Goal: Register for event/course

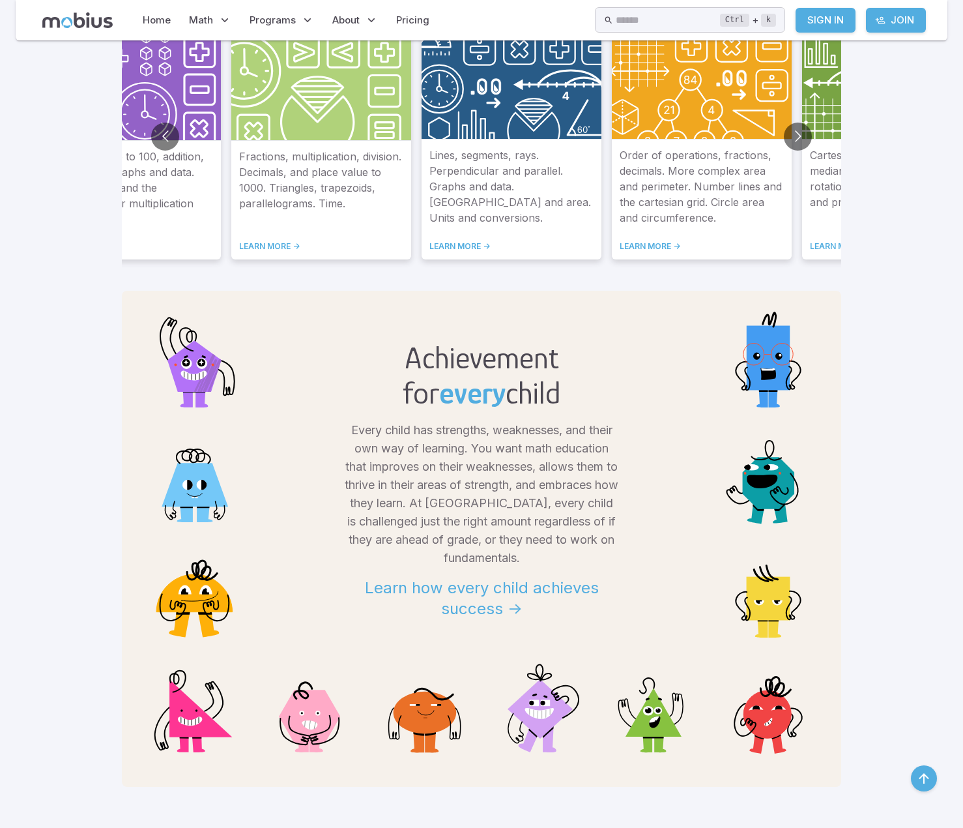
scroll to position [847, 0]
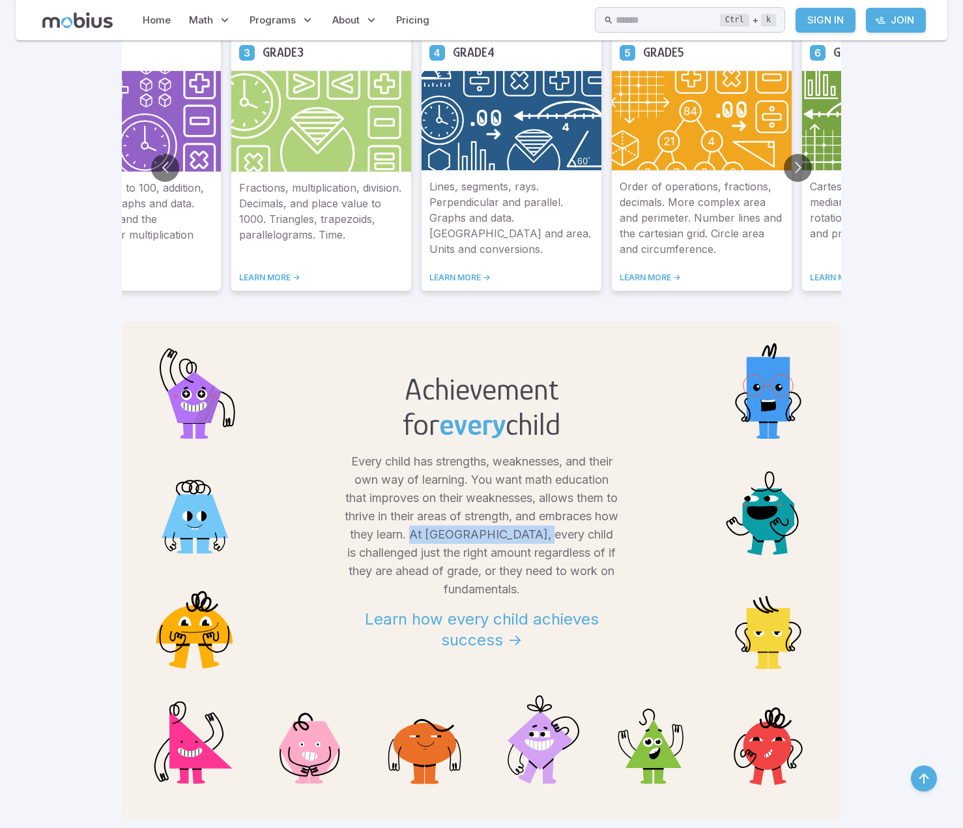
drag, startPoint x: 437, startPoint y: 533, endPoint x: 575, endPoint y: 539, distance: 138.3
click at [575, 539] on p "Every child has strengths, weaknesses, and their own way of learning. You want …" at bounding box center [482, 525] width 274 height 146
click at [461, 559] on p "Every child has strengths, weaknesses, and their own way of learning. You want …" at bounding box center [482, 525] width 274 height 146
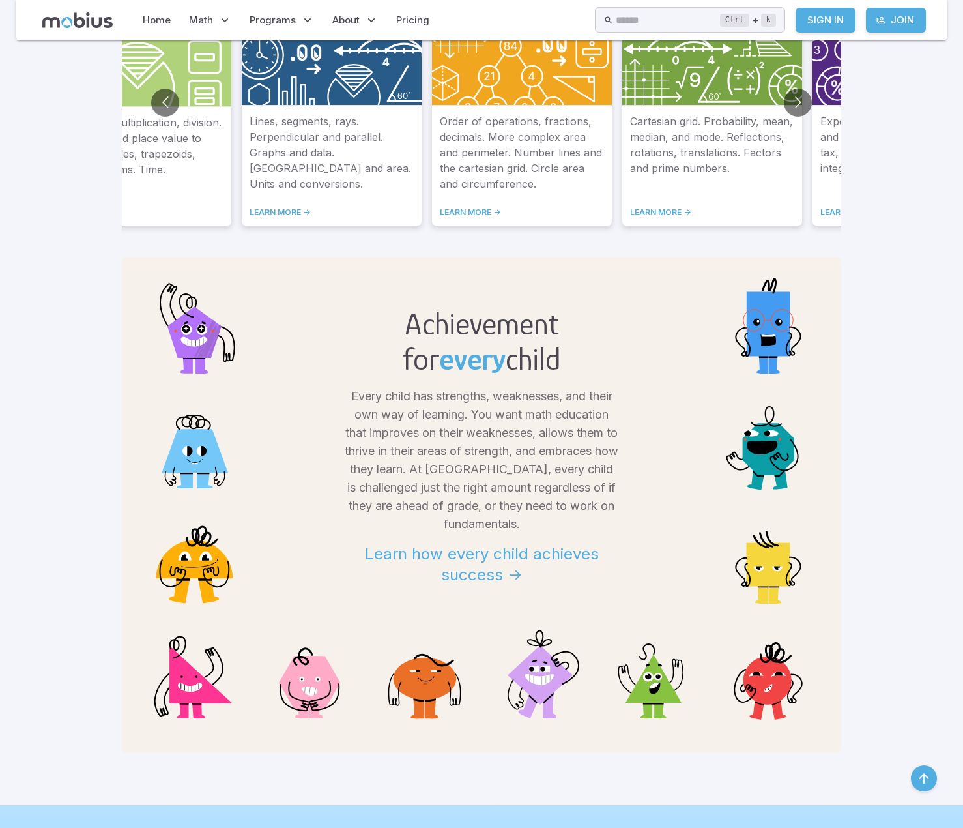
click at [502, 562] on link "Learn how every child achieves success ->" at bounding box center [482, 559] width 274 height 52
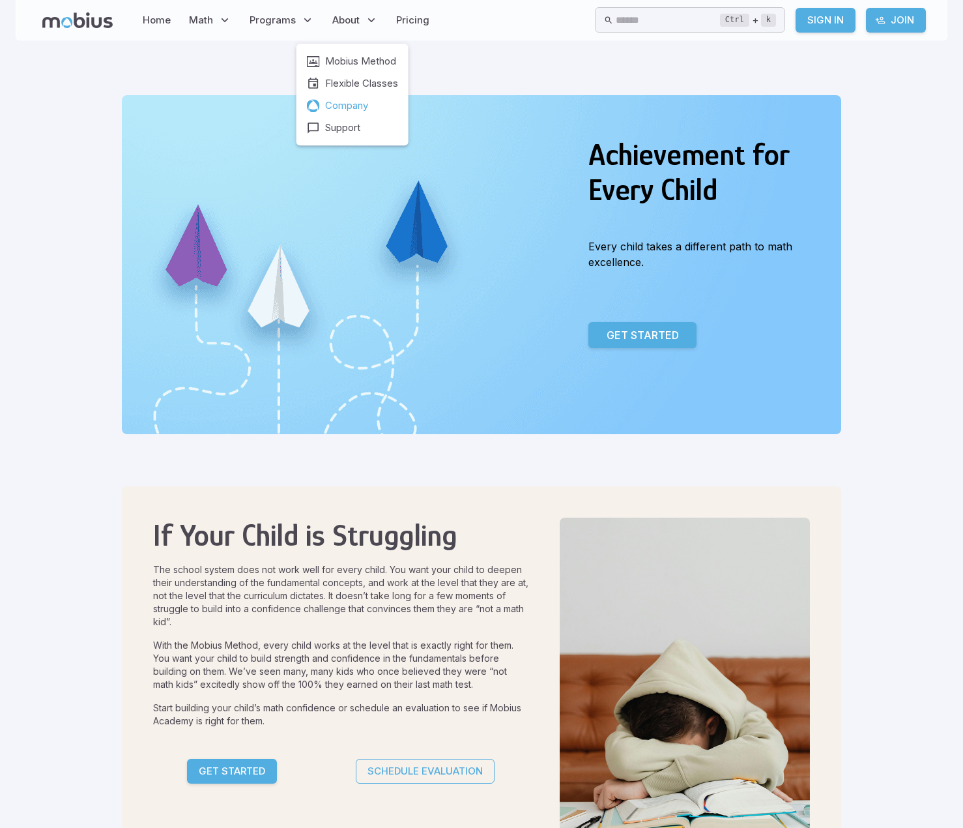
click at [340, 108] on span "Company" at bounding box center [346, 105] width 43 height 14
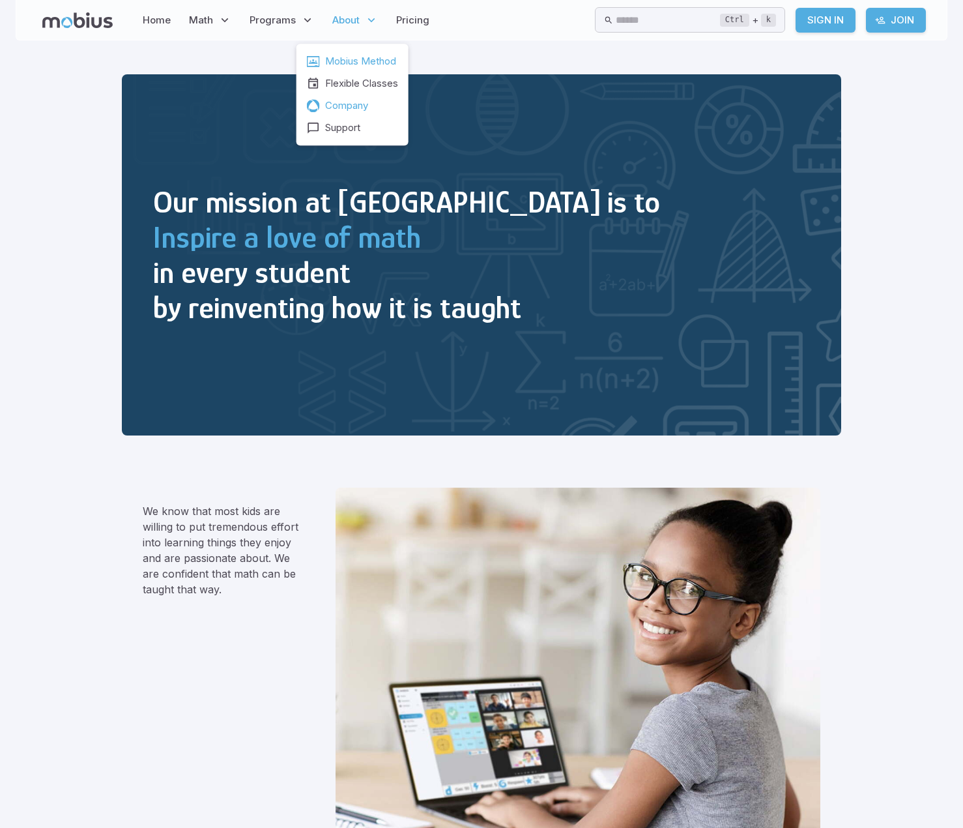
click at [364, 63] on span "Mobius Method" at bounding box center [360, 61] width 71 height 14
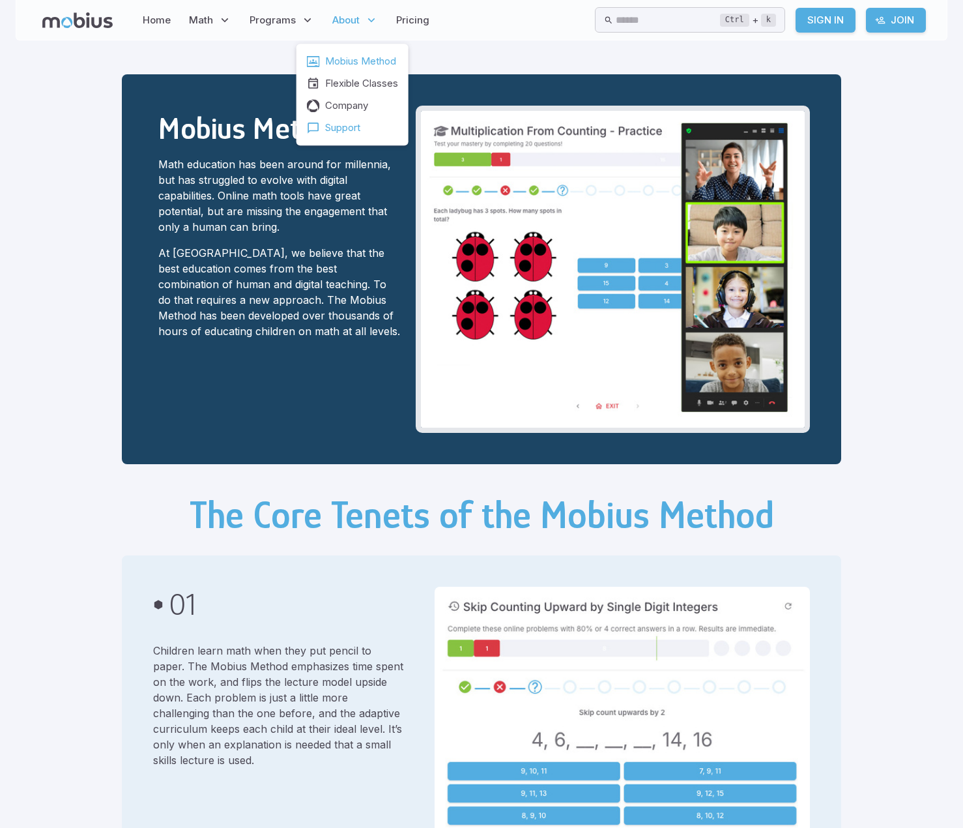
click at [323, 128] on link "Support" at bounding box center [352, 128] width 91 height 14
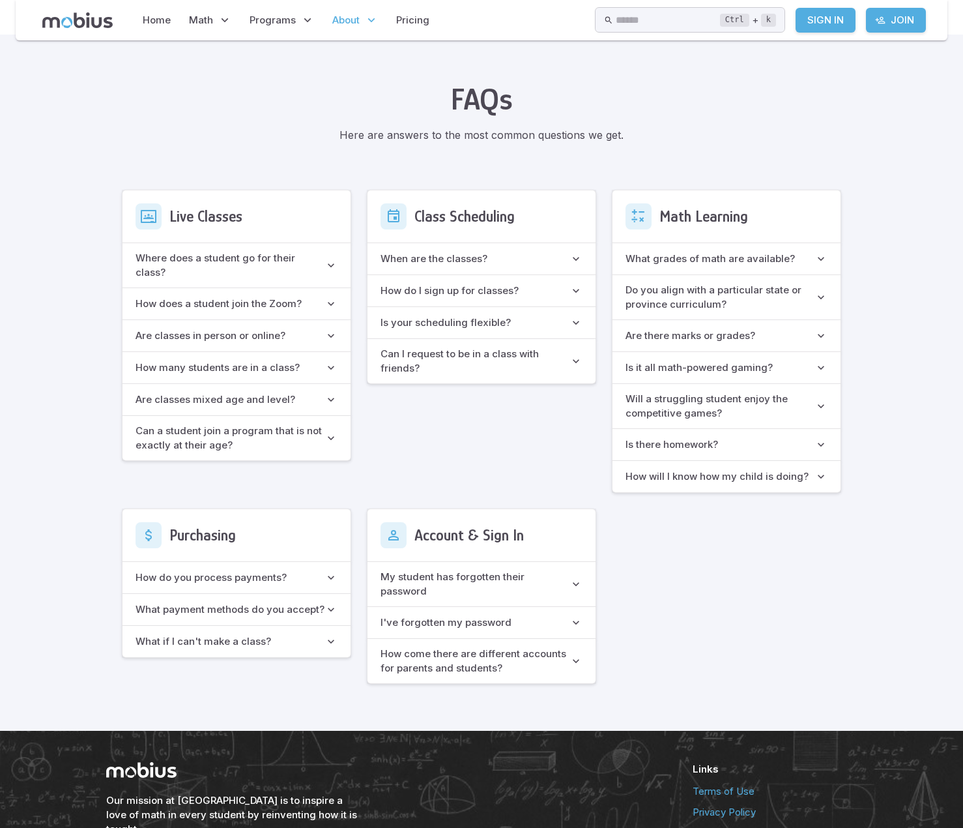
scroll to position [758, 0]
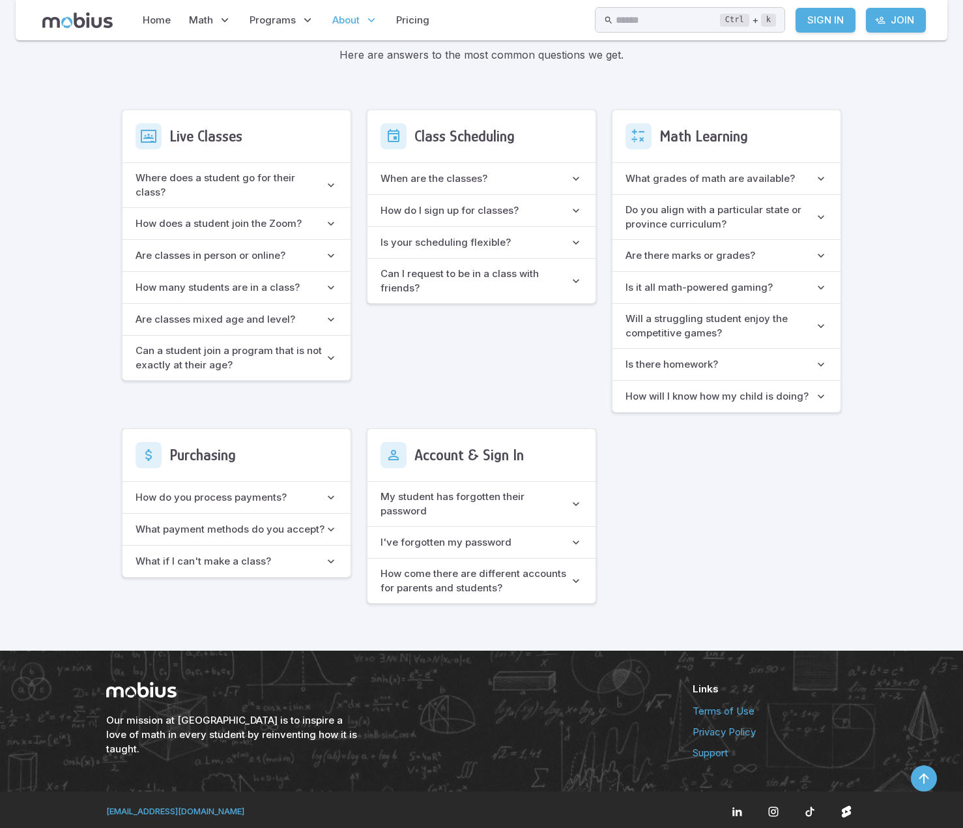
click at [739, 214] on h6 "Do you align with a particular state or province curriculum?" at bounding box center [720, 217] width 189 height 29
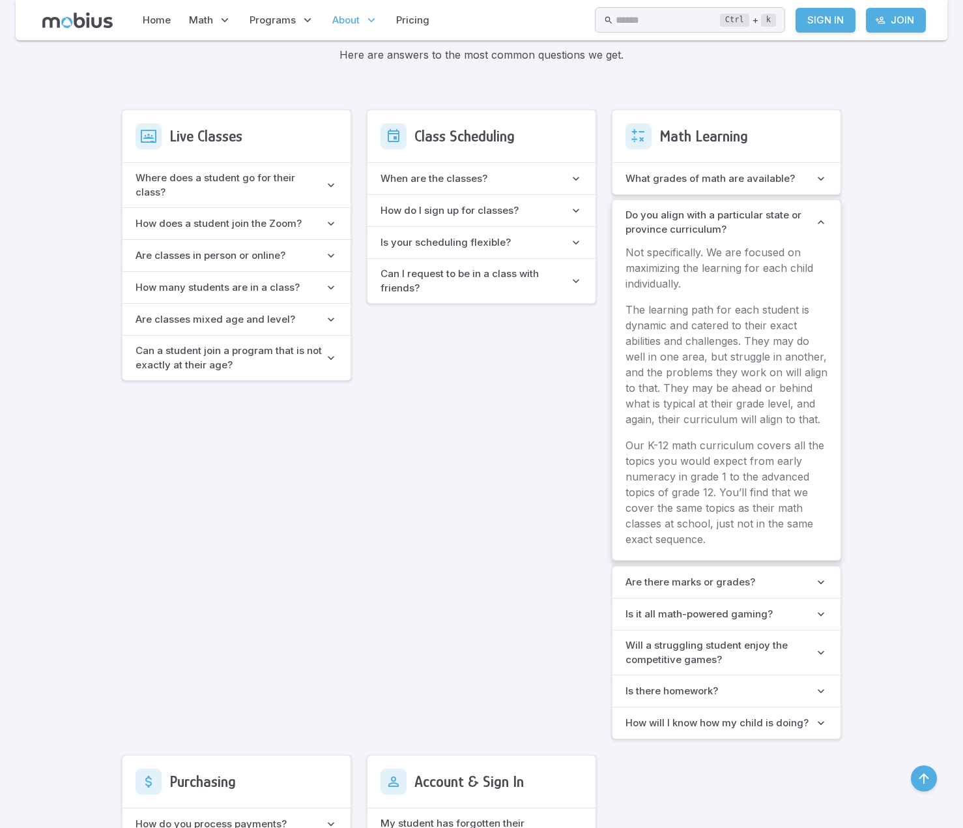
click at [679, 217] on h6 "Do you align with a particular state or province curriculum?" at bounding box center [720, 222] width 189 height 29
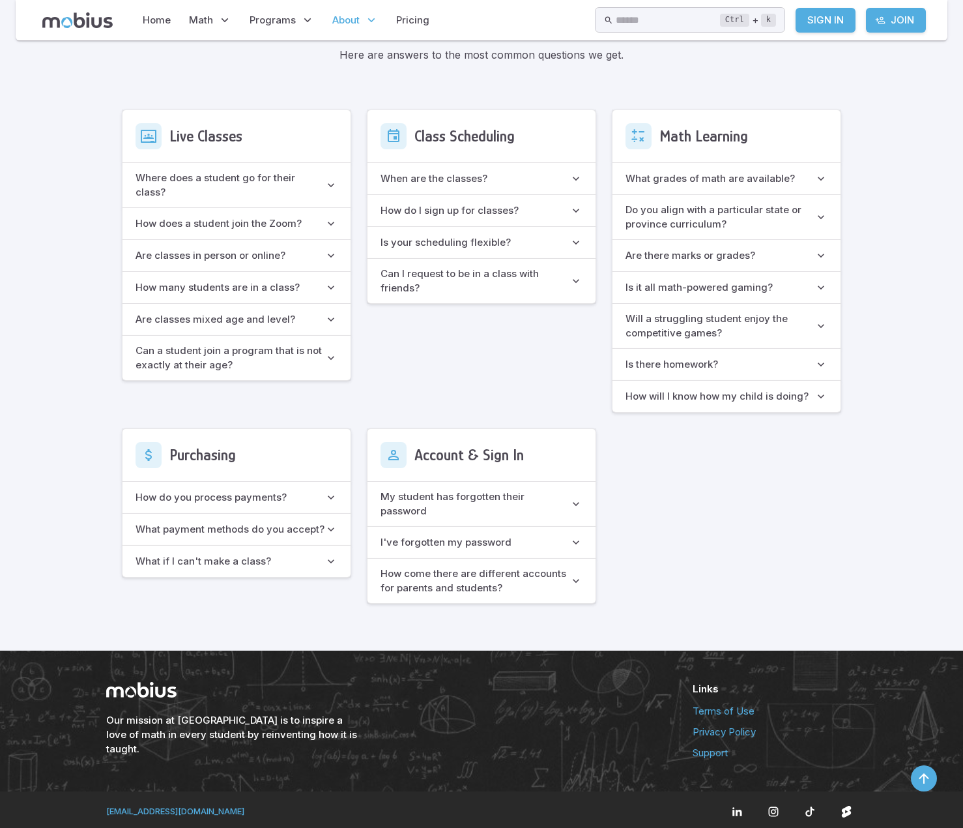
click at [712, 493] on div "Live Classes Where does a student go for their class? If it’s near to class tim…" at bounding box center [481, 356] width 719 height 494
click at [432, 240] on h6 "Is your scheduling flexible?" at bounding box center [446, 242] width 130 height 14
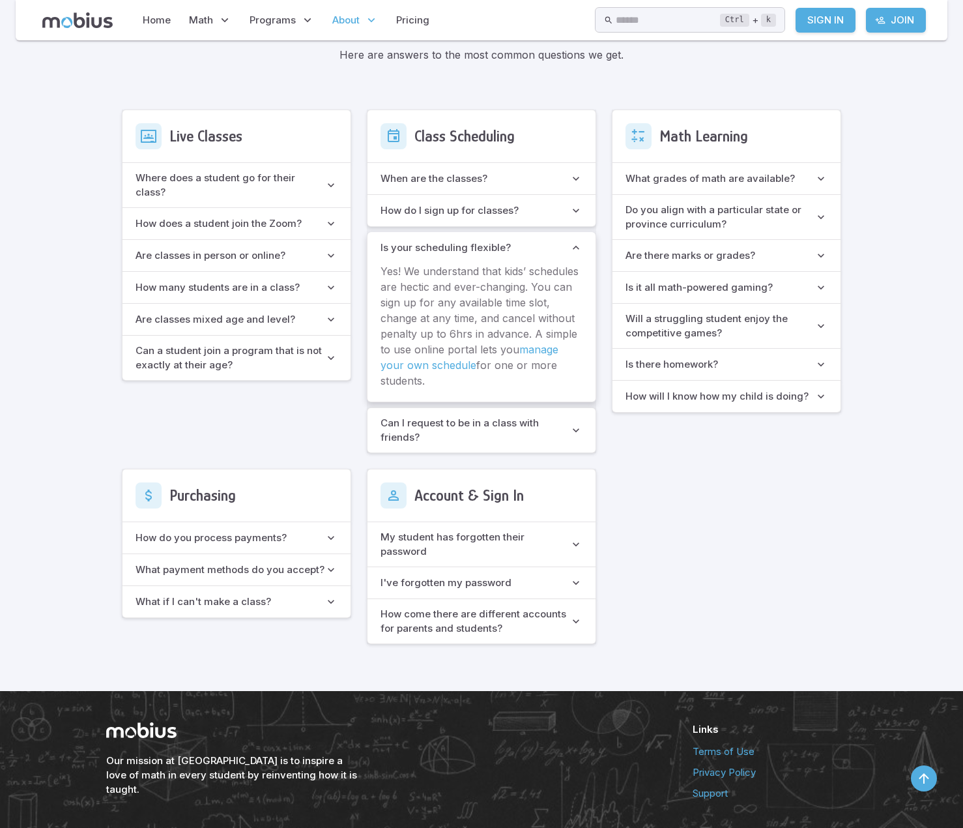
click at [432, 240] on h6 "Is your scheduling flexible?" at bounding box center [446, 247] width 130 height 14
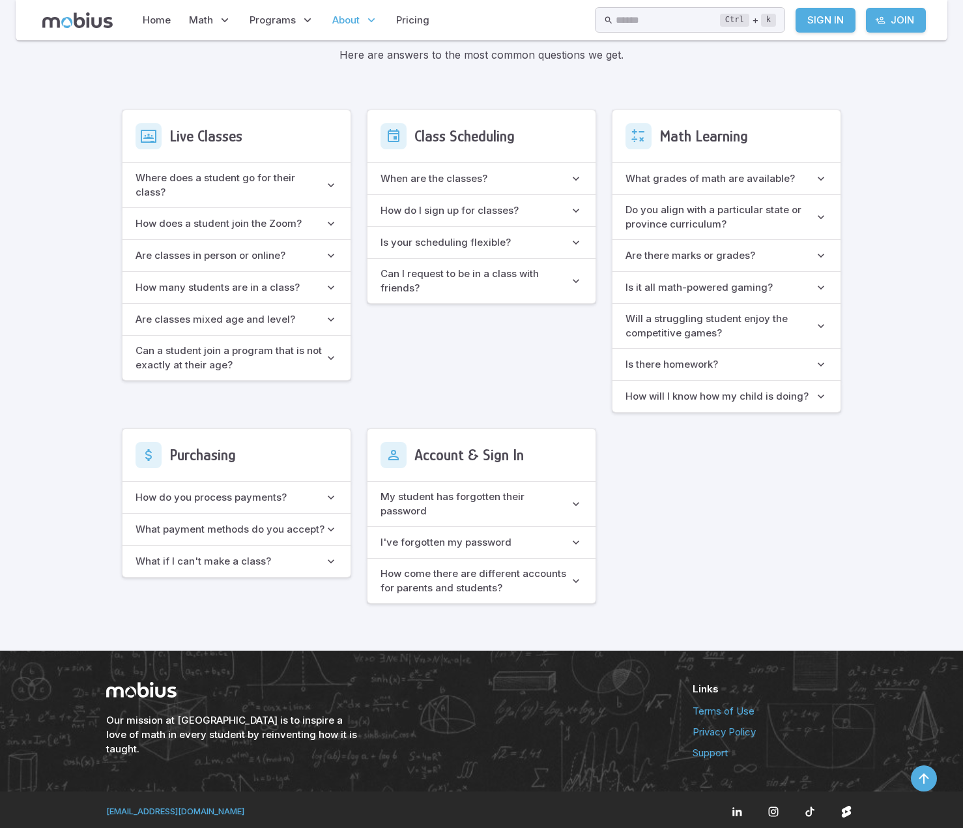
click at [463, 281] on h6 "Can I request to be in a class with friends?" at bounding box center [475, 281] width 189 height 29
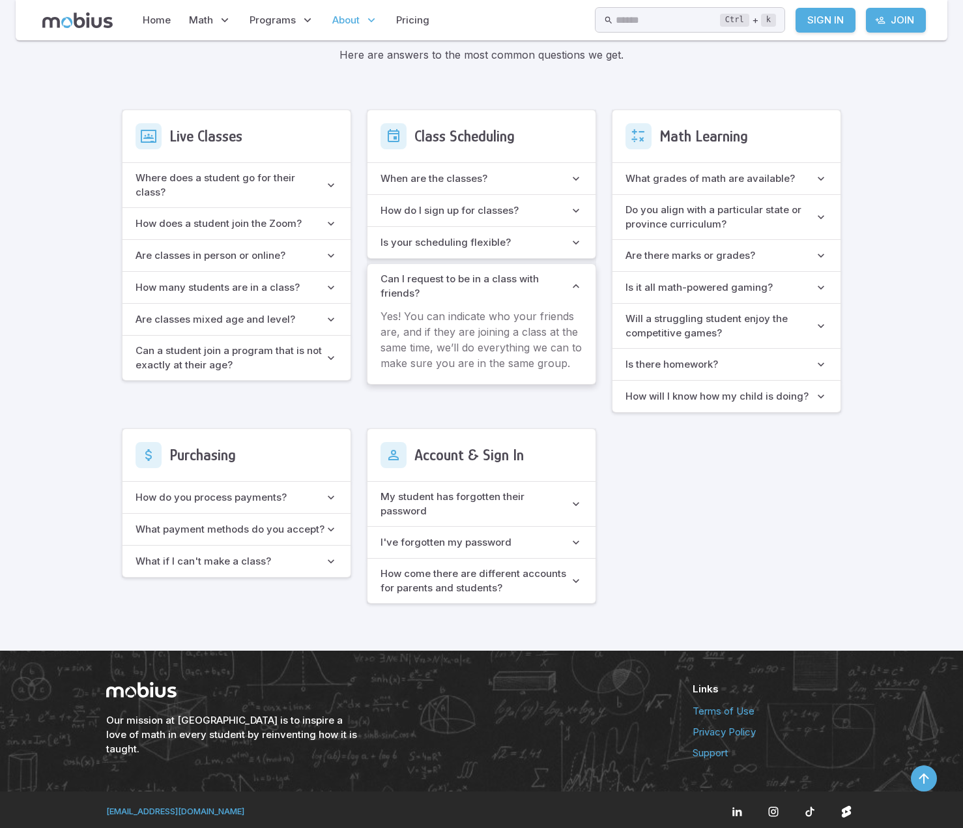
click at [463, 281] on h6 "Can I request to be in a class with friends?" at bounding box center [475, 286] width 189 height 29
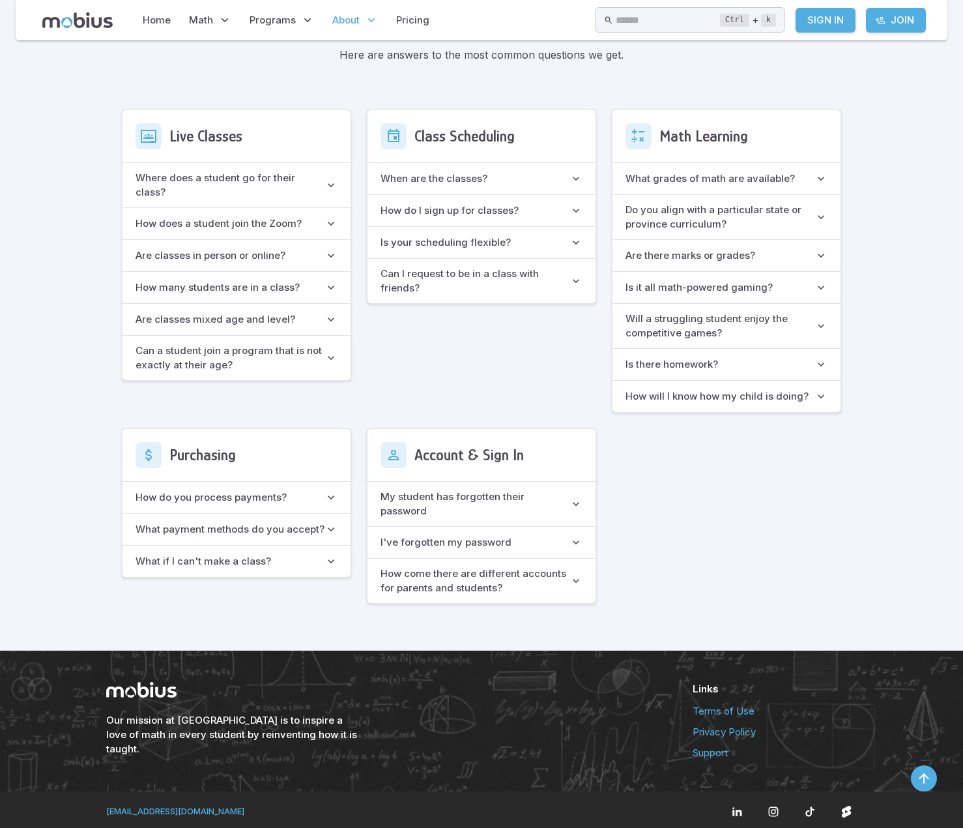
click at [676, 390] on h6 "How will I know how my child is doing?" at bounding box center [717, 396] width 183 height 14
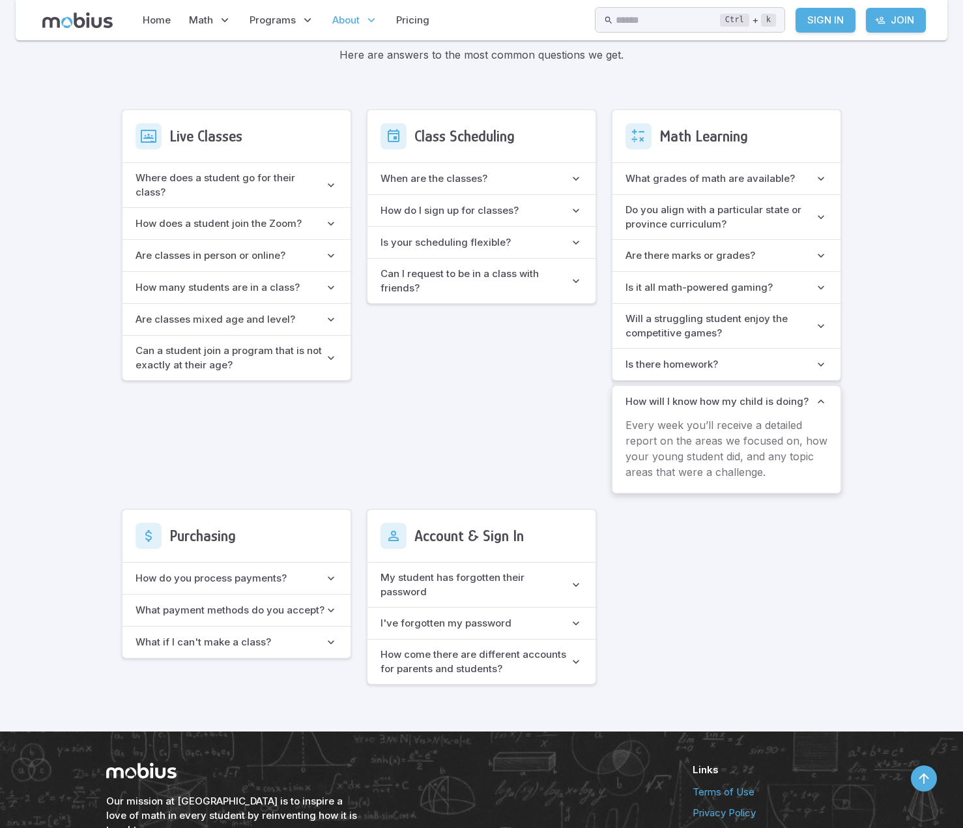
click at [698, 409] on doing\? "How will I know how my child is doing?" at bounding box center [727, 401] width 228 height 31
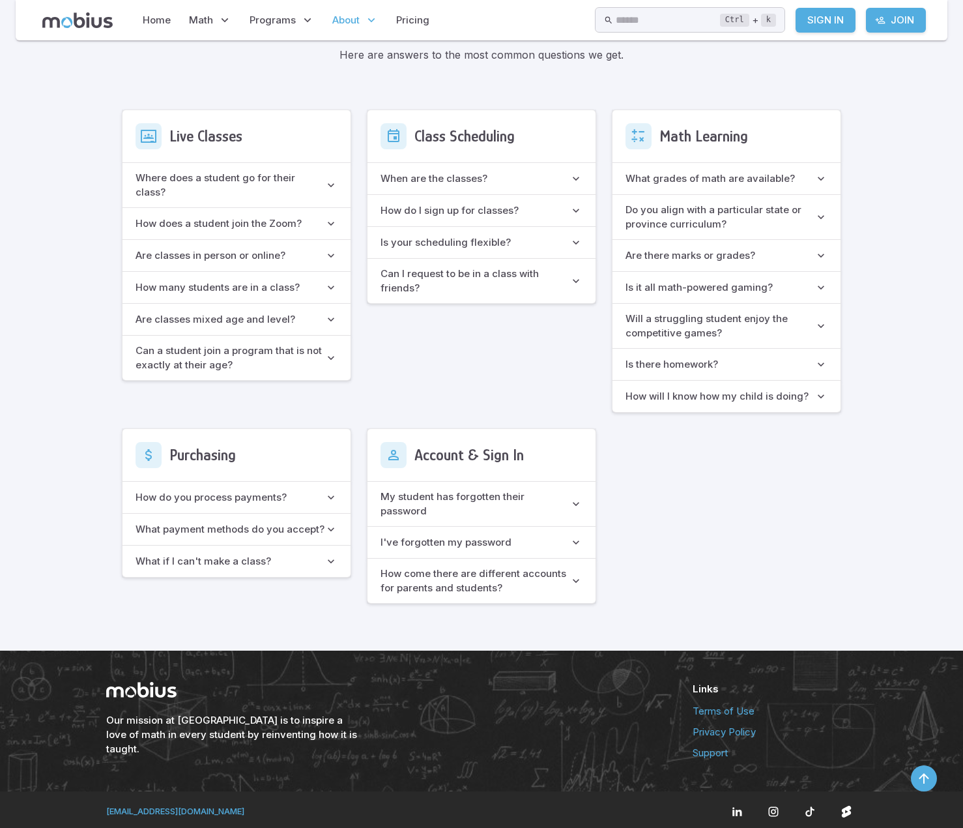
click at [255, 343] on h6 "Can a student join a program that is not exactly at their age?" at bounding box center [230, 357] width 189 height 29
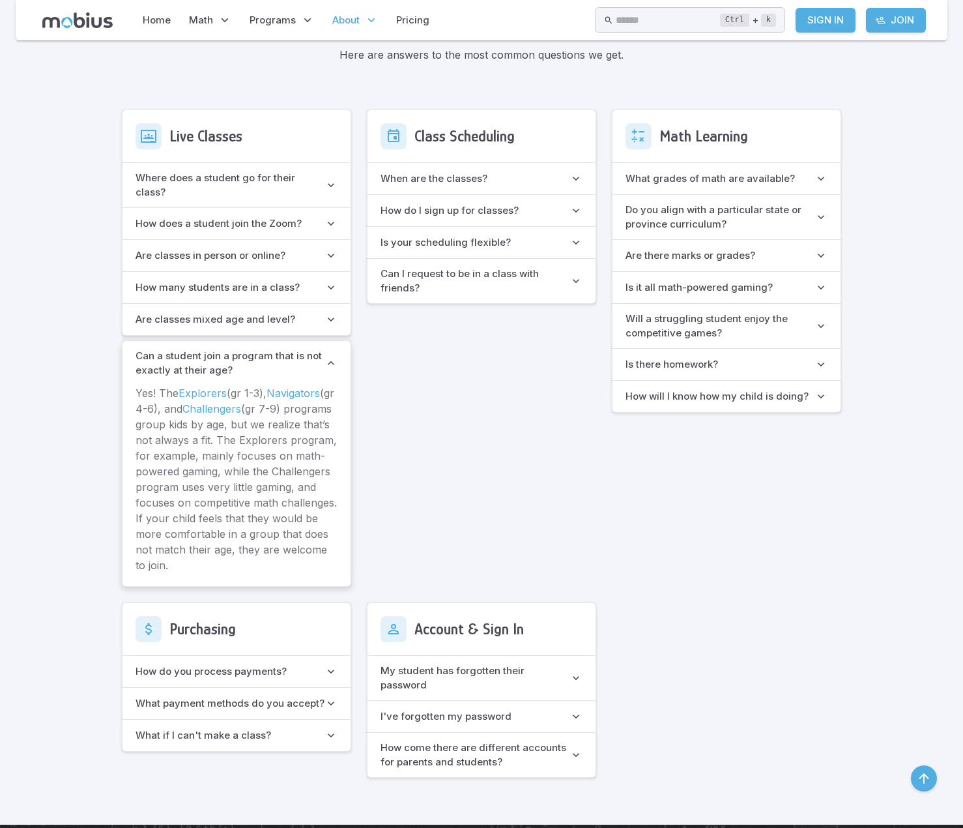
click at [229, 349] on h6 "Can a student join a program that is not exactly at their age?" at bounding box center [230, 363] width 189 height 29
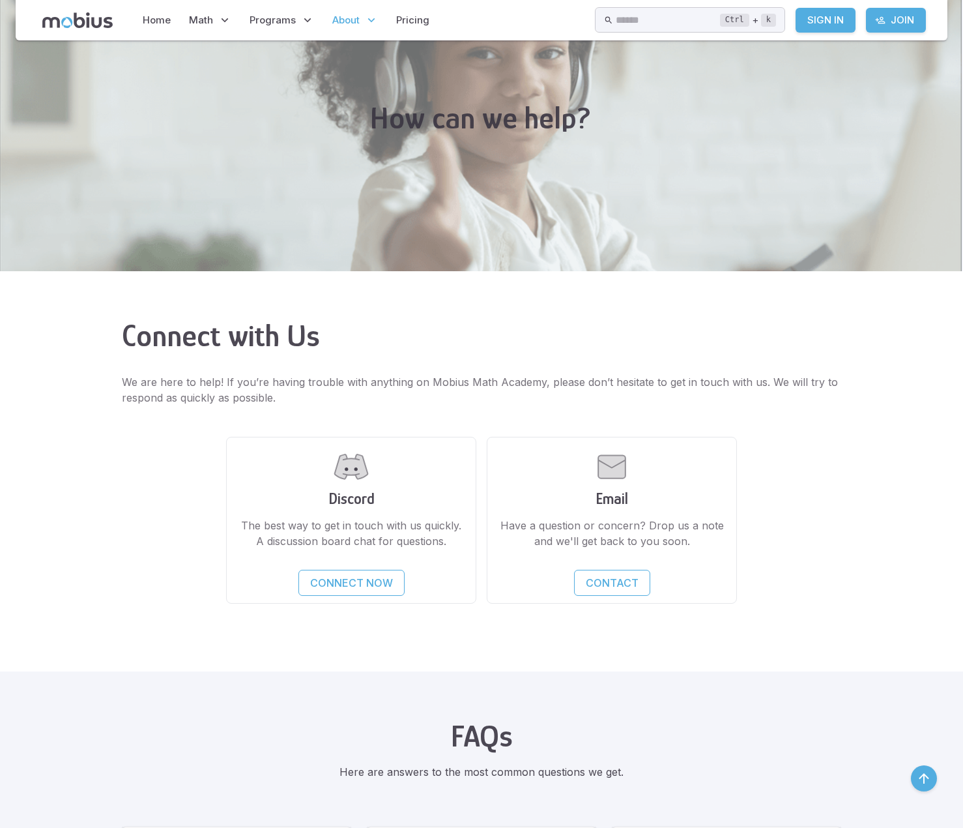
scroll to position [0, 0]
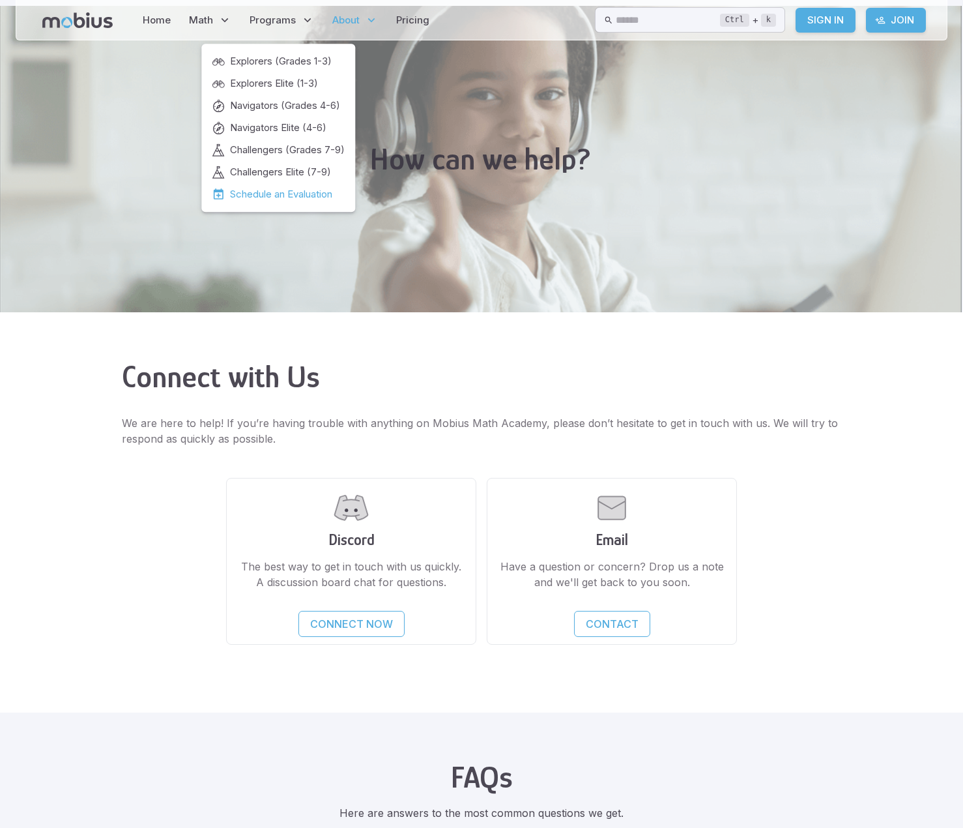
click at [284, 191] on span "Schedule an Evaluation" at bounding box center [281, 194] width 102 height 14
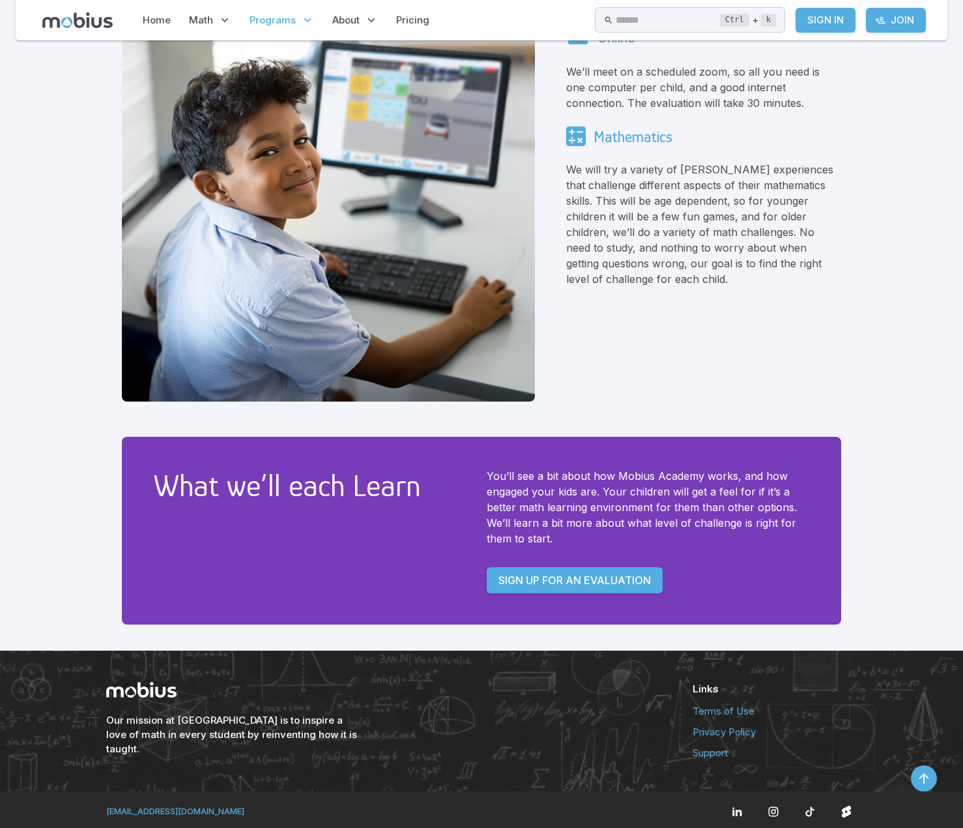
scroll to position [540, 0]
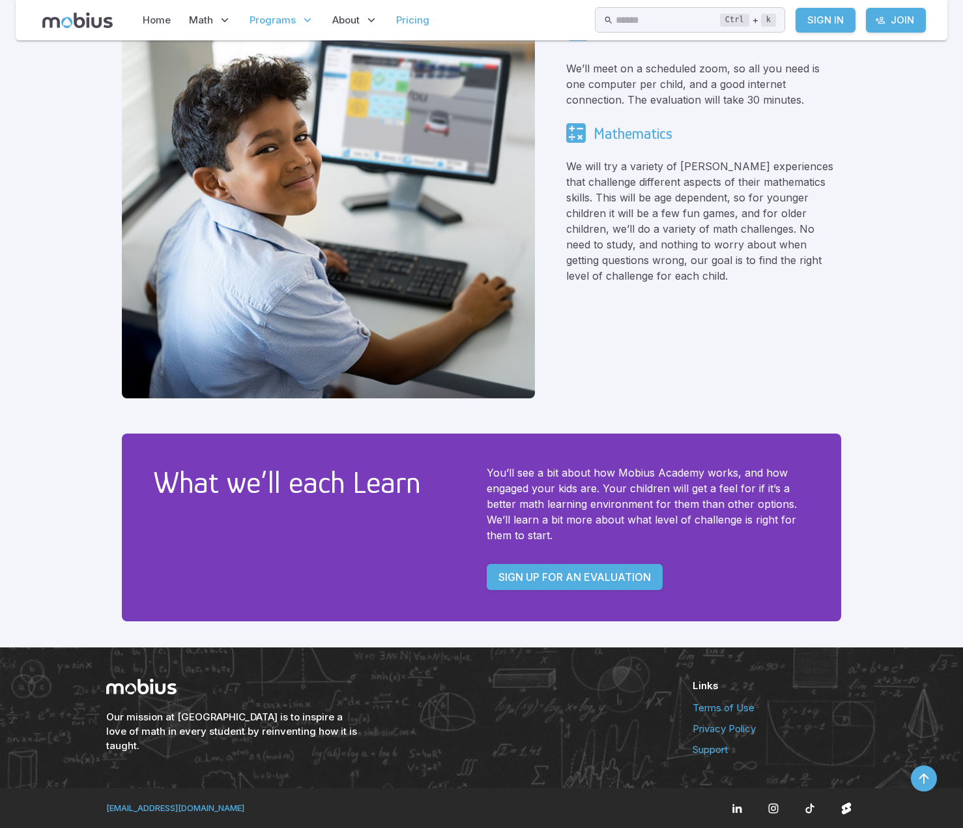
click at [420, 12] on link "Pricing" at bounding box center [412, 20] width 41 height 30
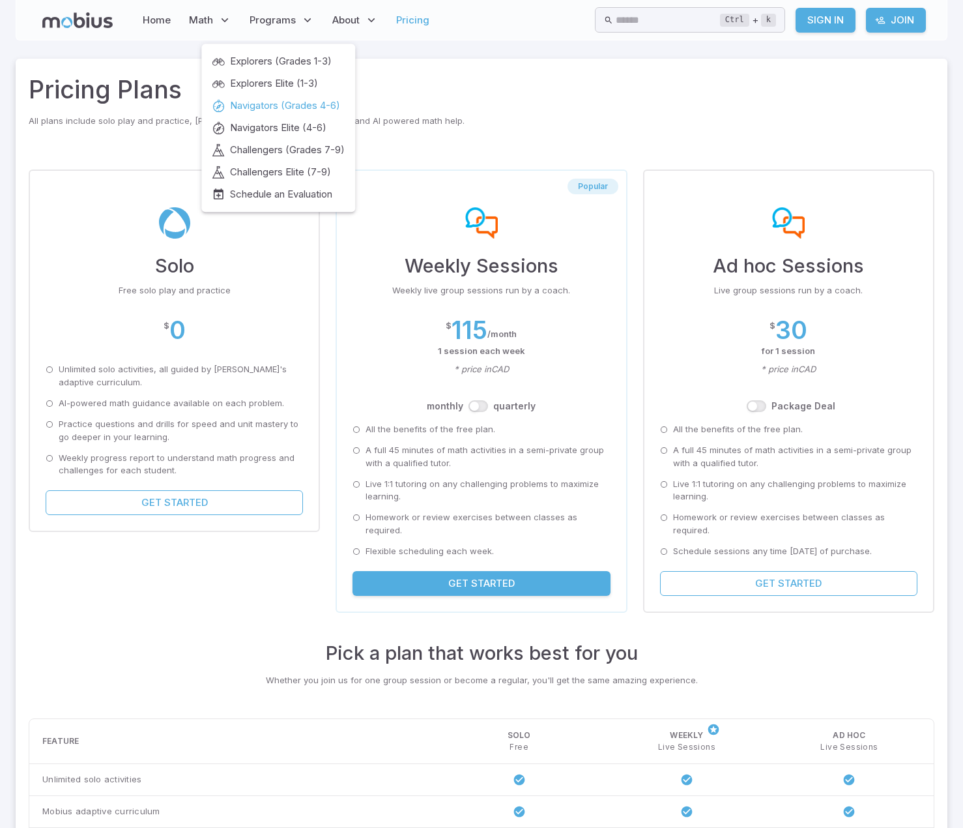
click at [241, 108] on span "Navigators (Grades 4-6)" at bounding box center [285, 105] width 110 height 14
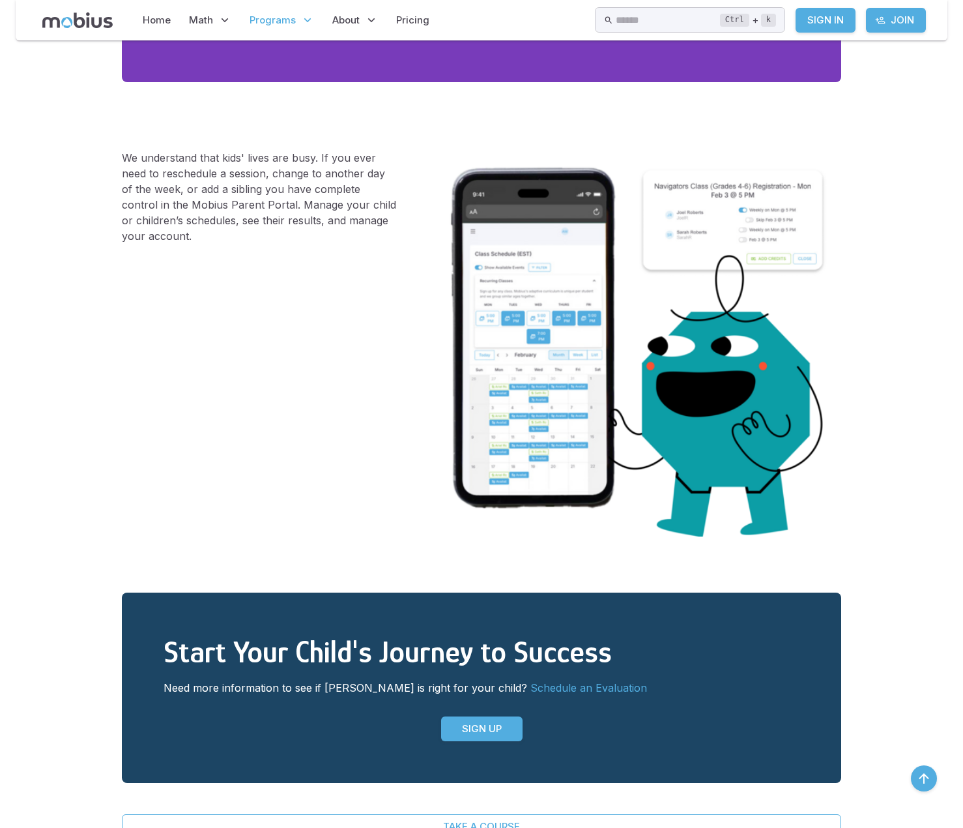
scroll to position [2340, 0]
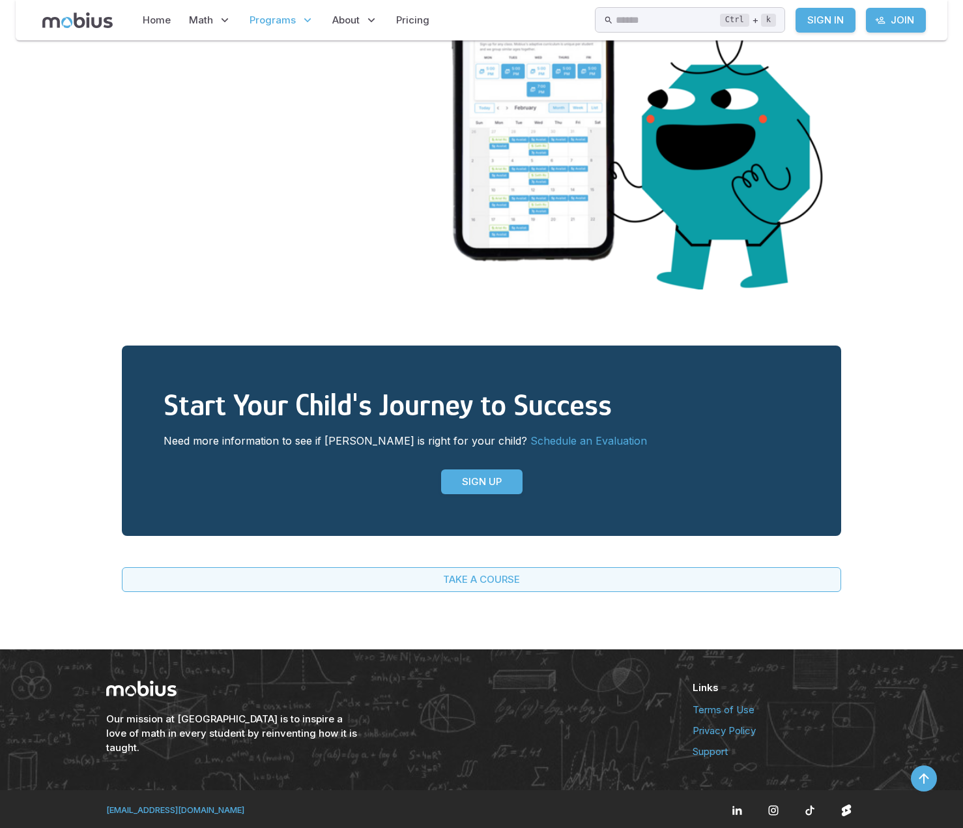
click at [480, 570] on link "Take a Course" at bounding box center [481, 579] width 719 height 25
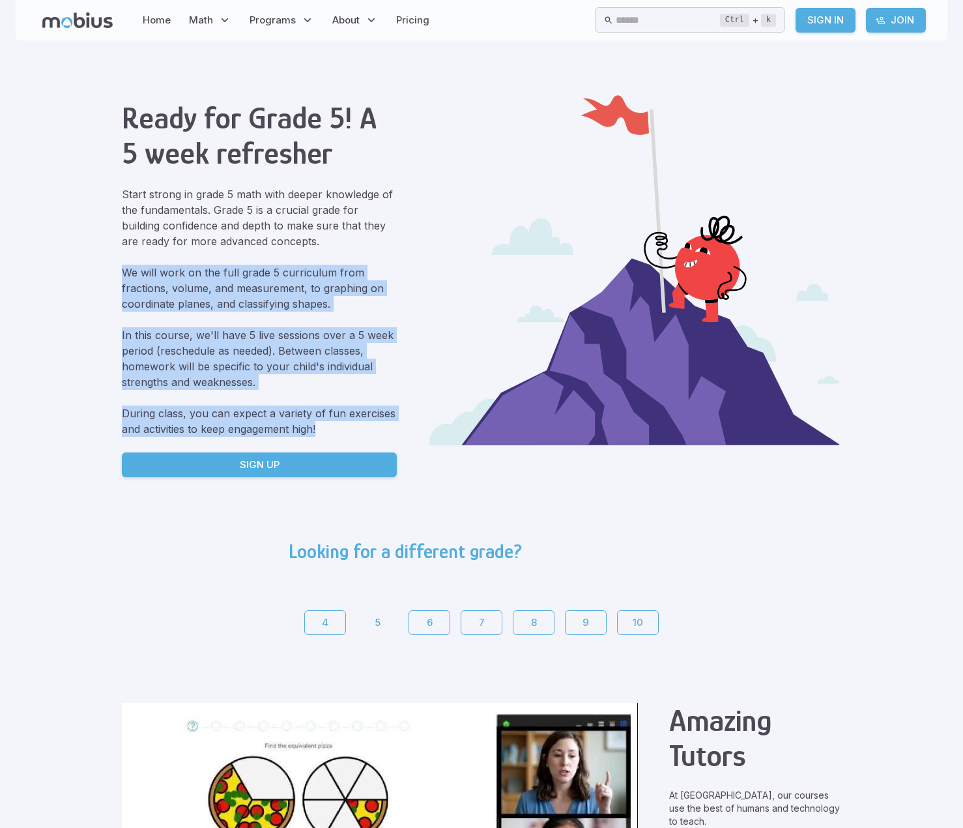
drag, startPoint x: 112, startPoint y: 267, endPoint x: 351, endPoint y: 424, distance: 286.1
click at [351, 424] on div "Ready for Grade 5! A 5 week refresher Start strong in grade 5 math with deeper …" at bounding box center [481, 291] width 751 height 465
click at [302, 341] on p "In this course, we'll have 5 live sessions over a 5 week period (reschedule as …" at bounding box center [259, 358] width 275 height 63
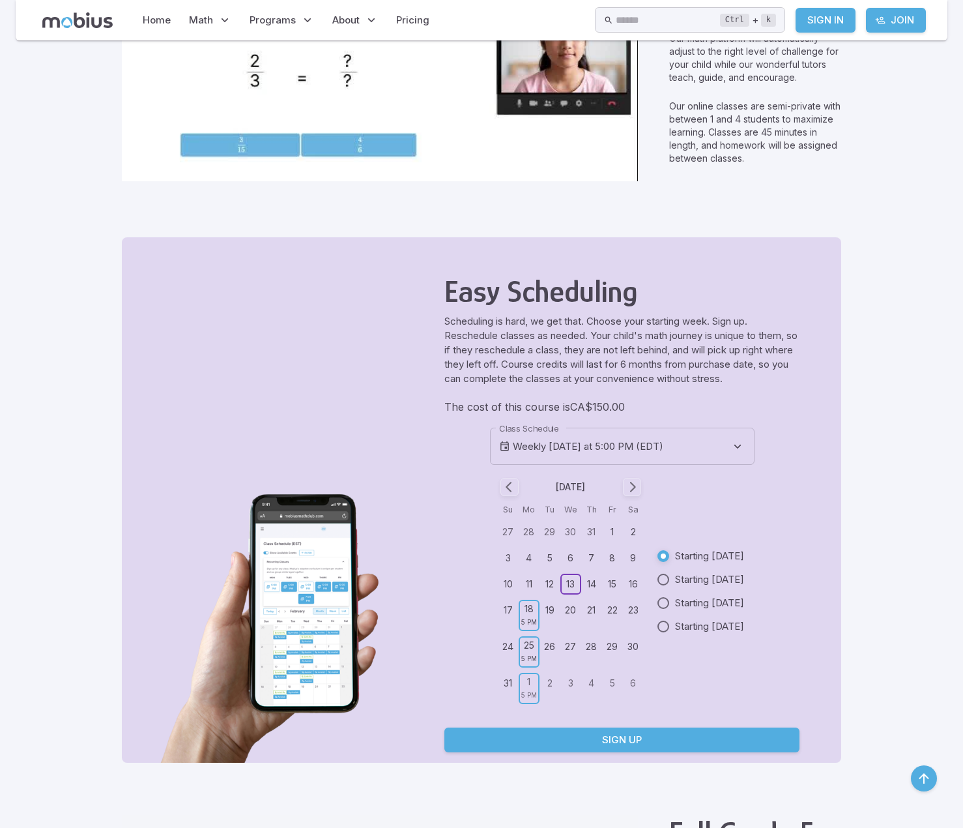
scroll to position [782, 0]
